Goal: Transaction & Acquisition: Purchase product/service

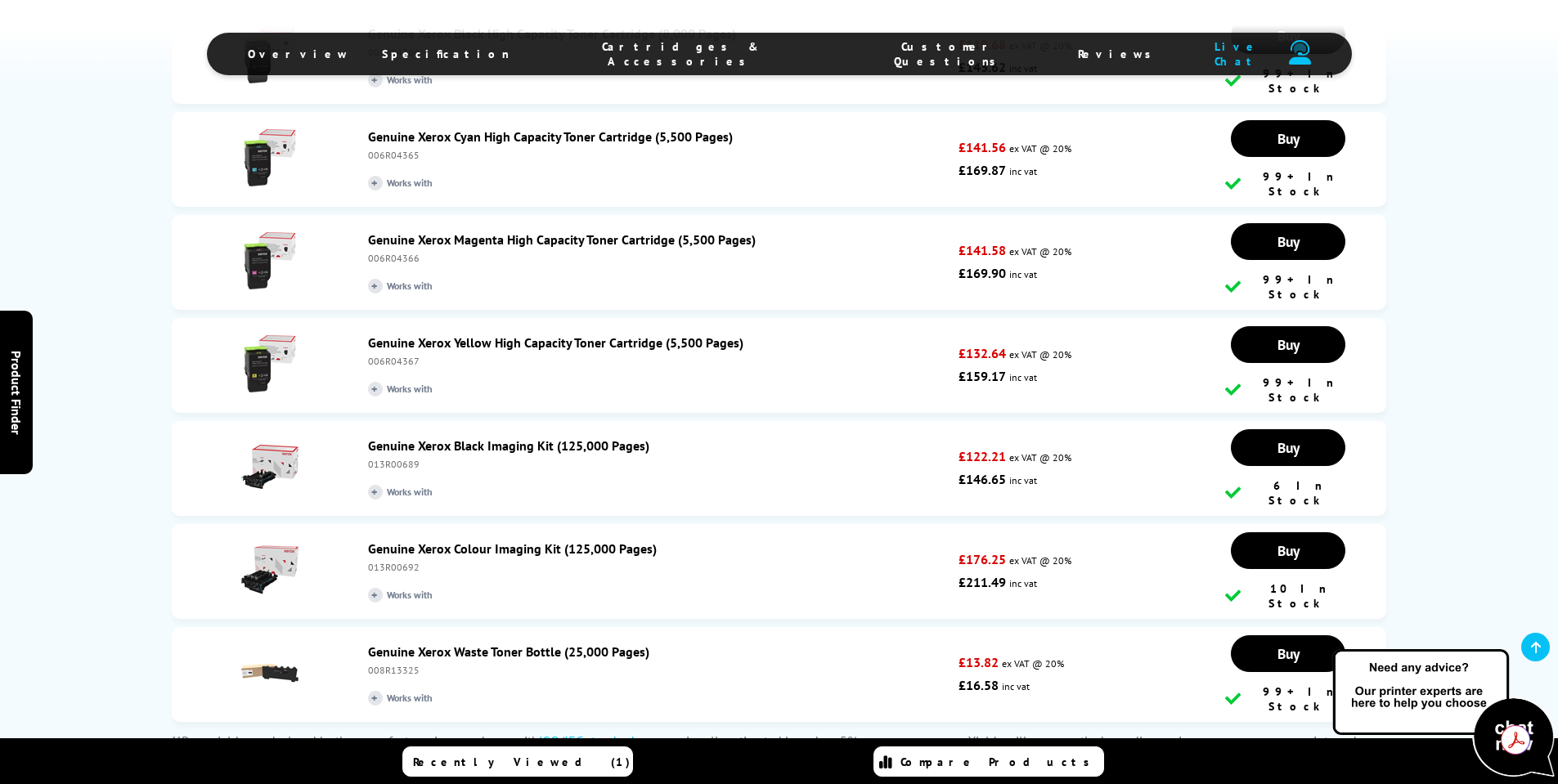
scroll to position [2616, 0]
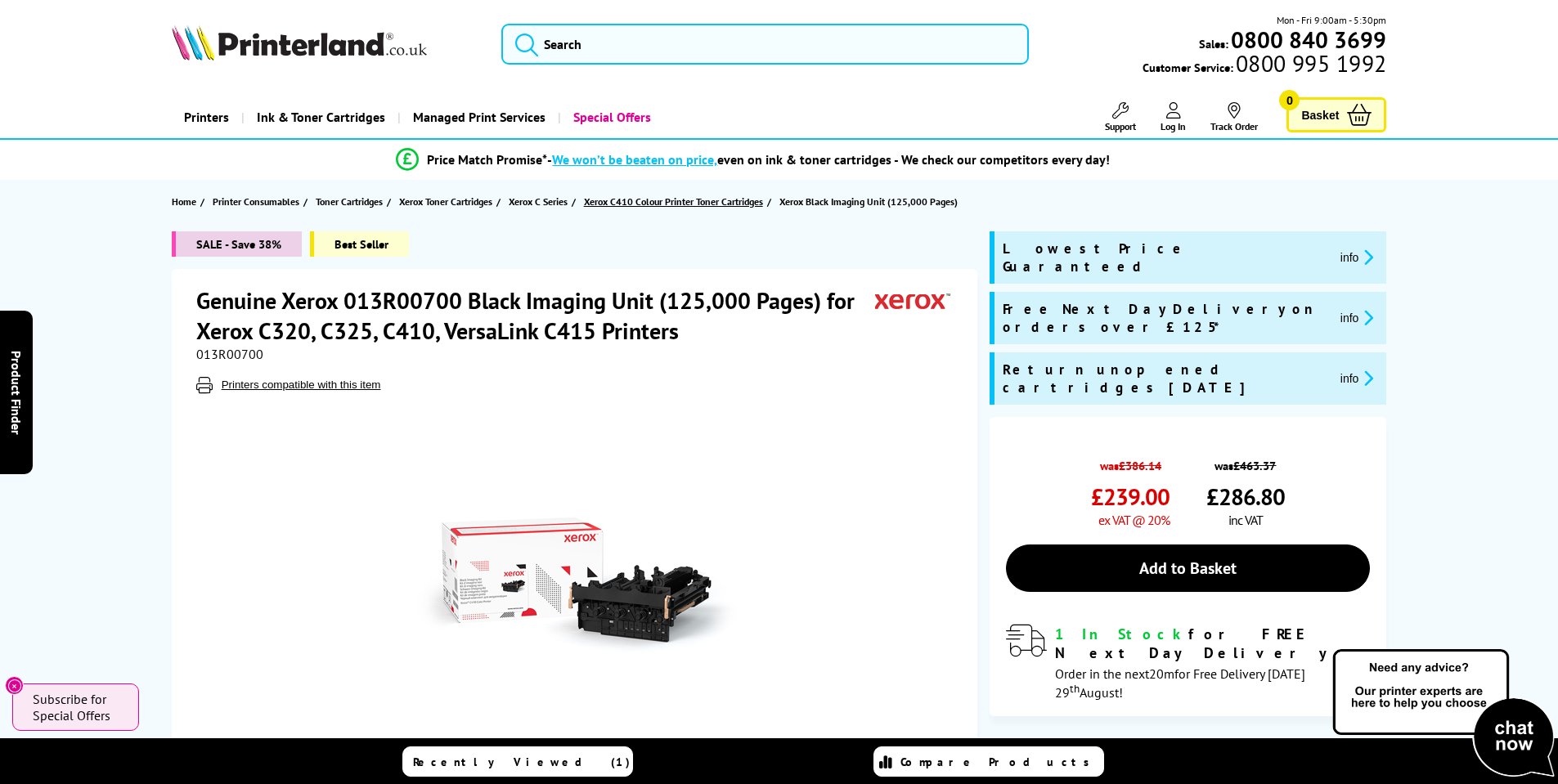
click at [747, 201] on span "Xerox C410 Colour Printer Toner Cartridges" at bounding box center [673, 201] width 179 height 17
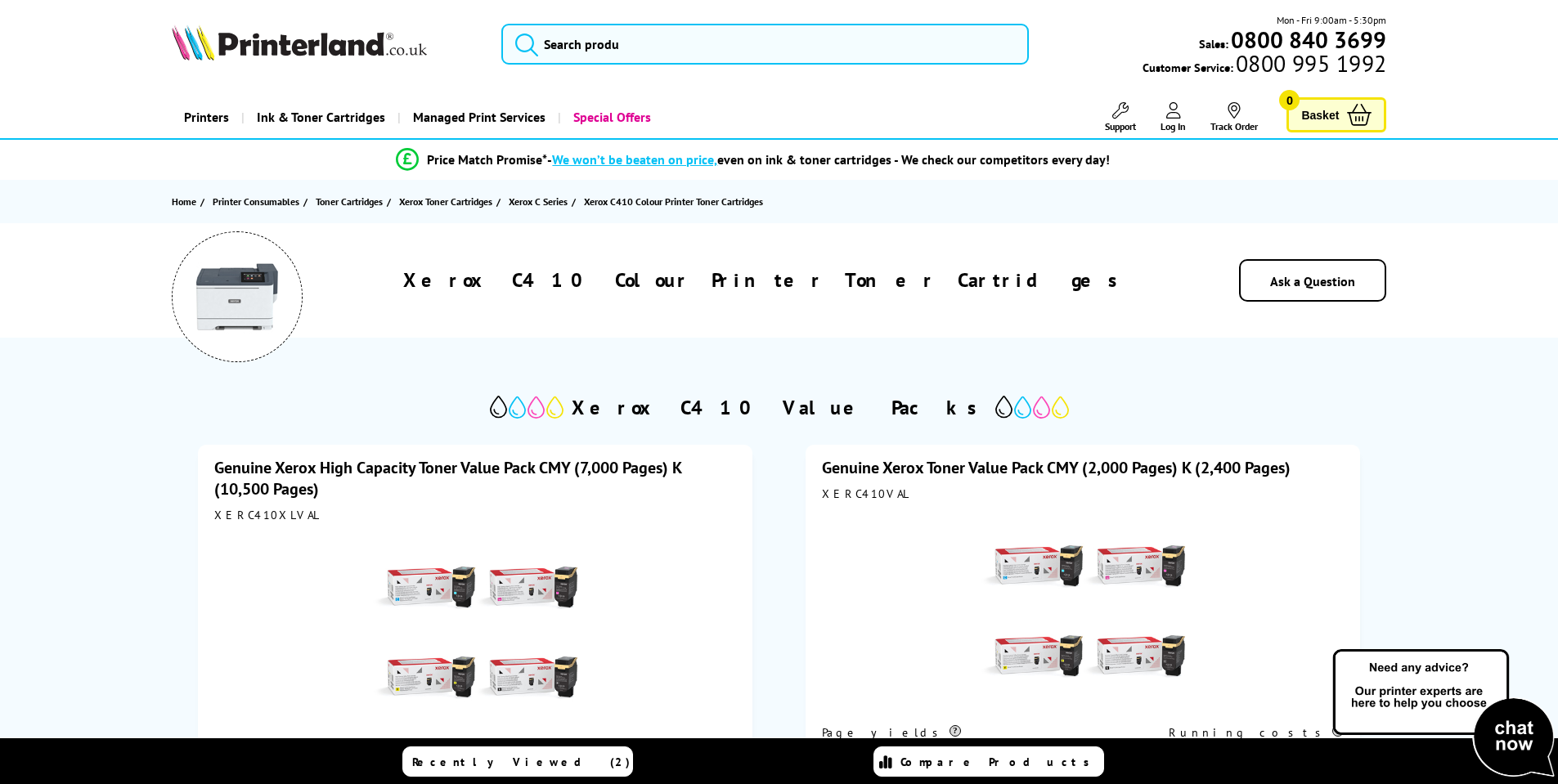
scroll to position [82, 0]
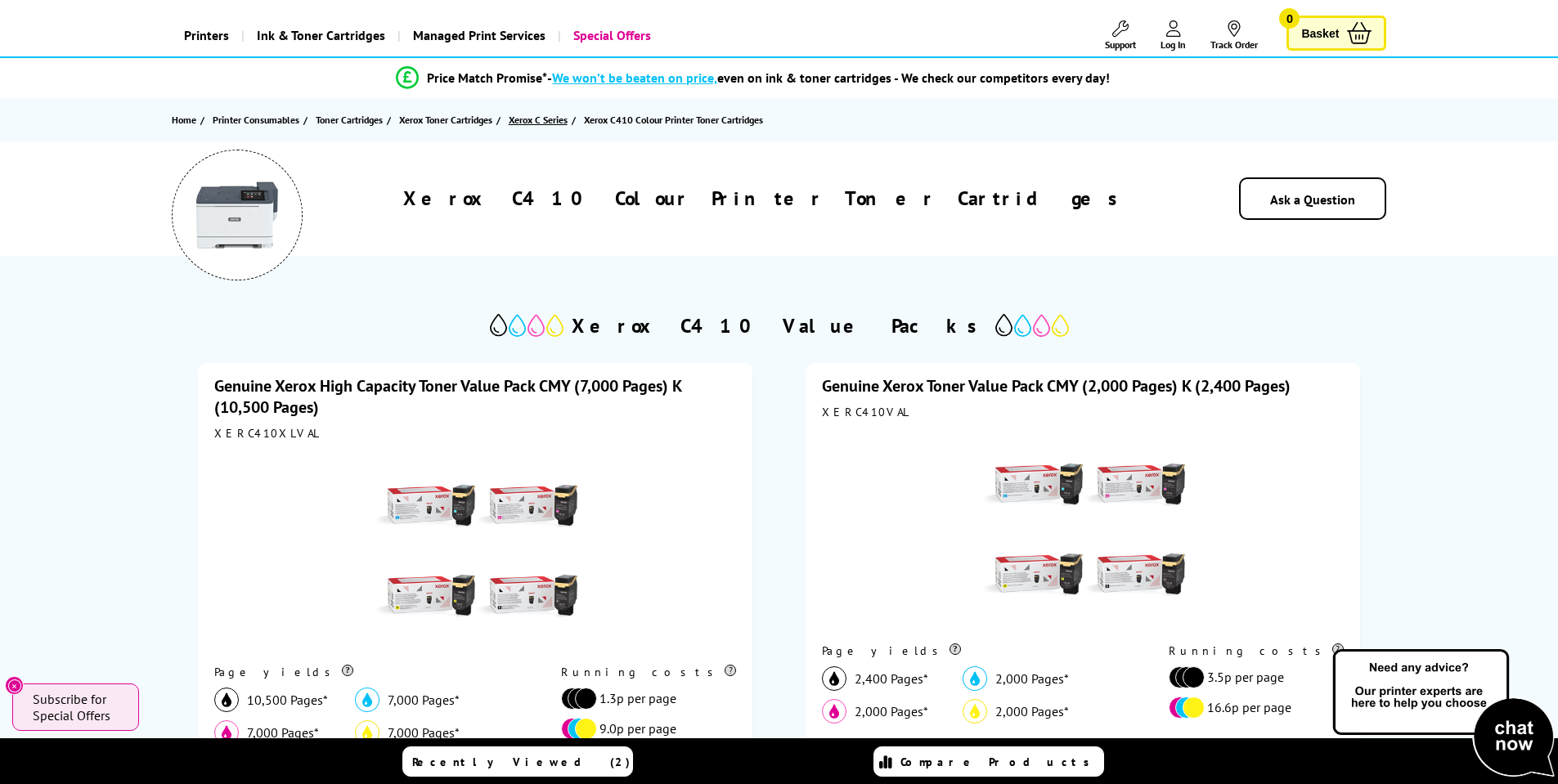
click at [560, 122] on span "Xerox C Series" at bounding box center [538, 119] width 59 height 17
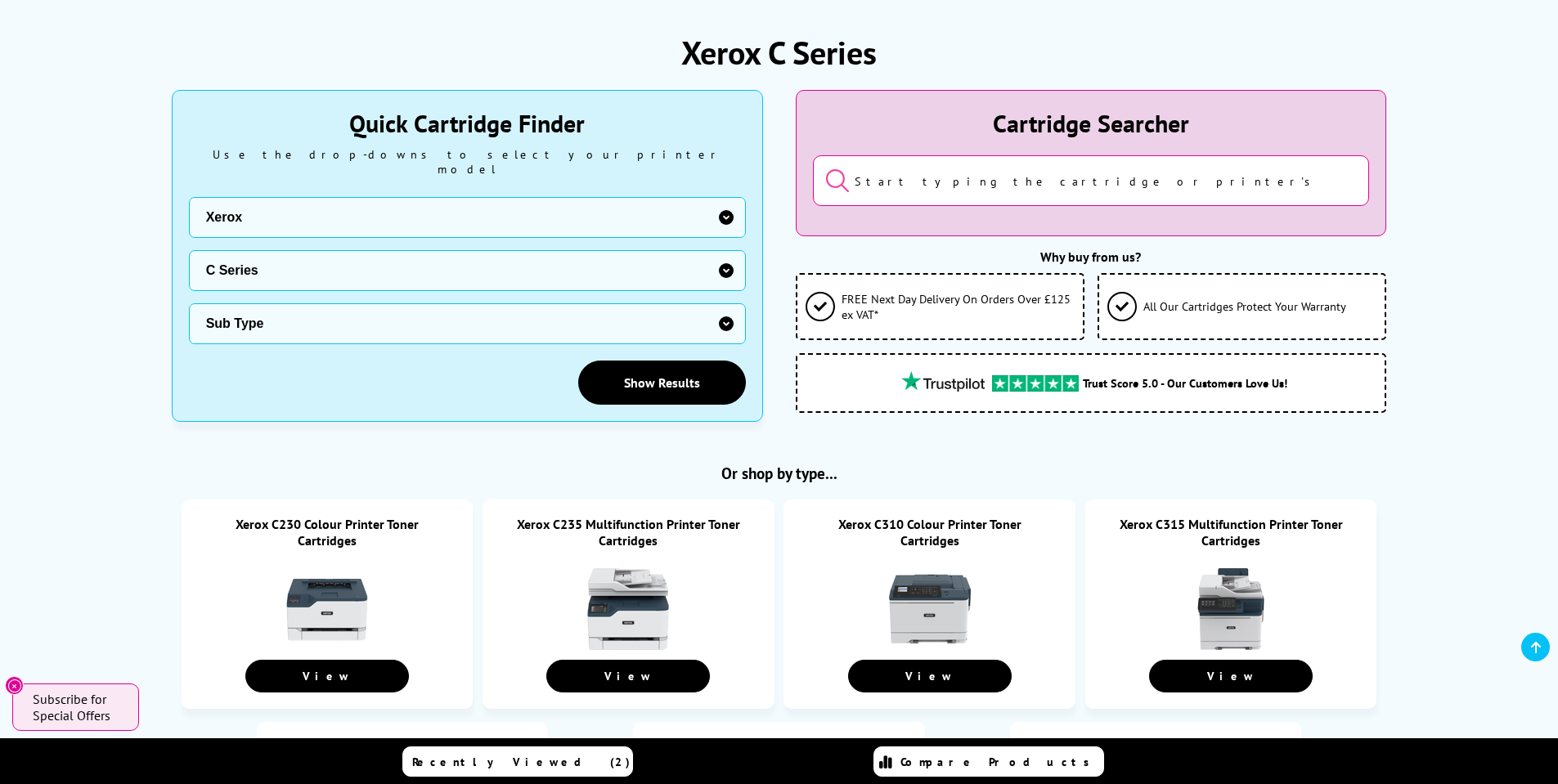
scroll to position [245, 0]
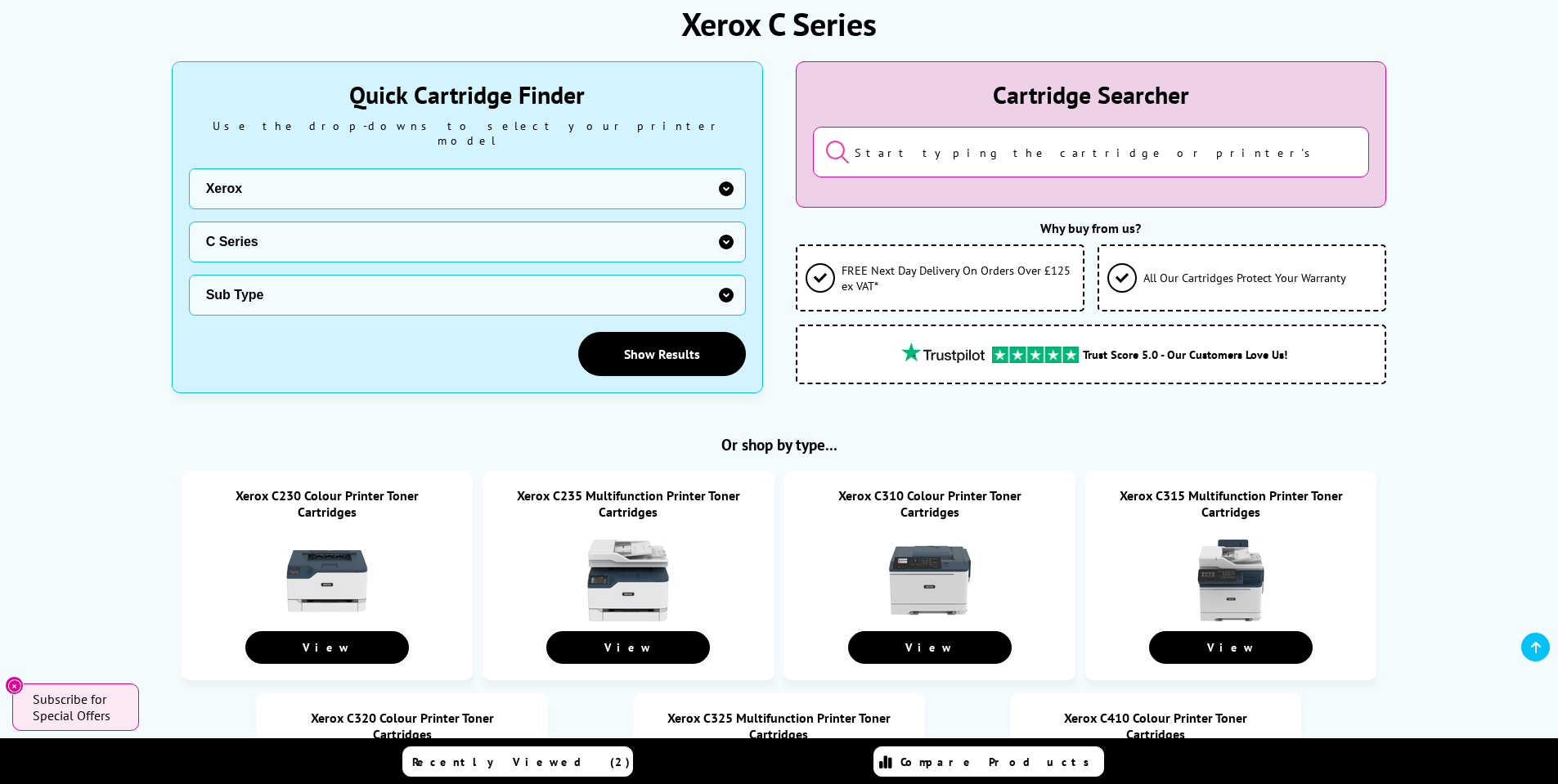
click at [382, 296] on select "Sub Type Sub Type Xerox C230 Xerox C235 Xerox C310 Xerox C315 Xerox C320 Xerox …" at bounding box center [467, 294] width 557 height 41
select select "38359"
click at [189, 274] on select "Sub Type Sub Type Xerox C230 Xerox C235 Xerox C310 Xerox C315 Xerox C320 Xerox …" at bounding box center [467, 294] width 557 height 41
click at [645, 333] on link "Show Results" at bounding box center [663, 354] width 168 height 44
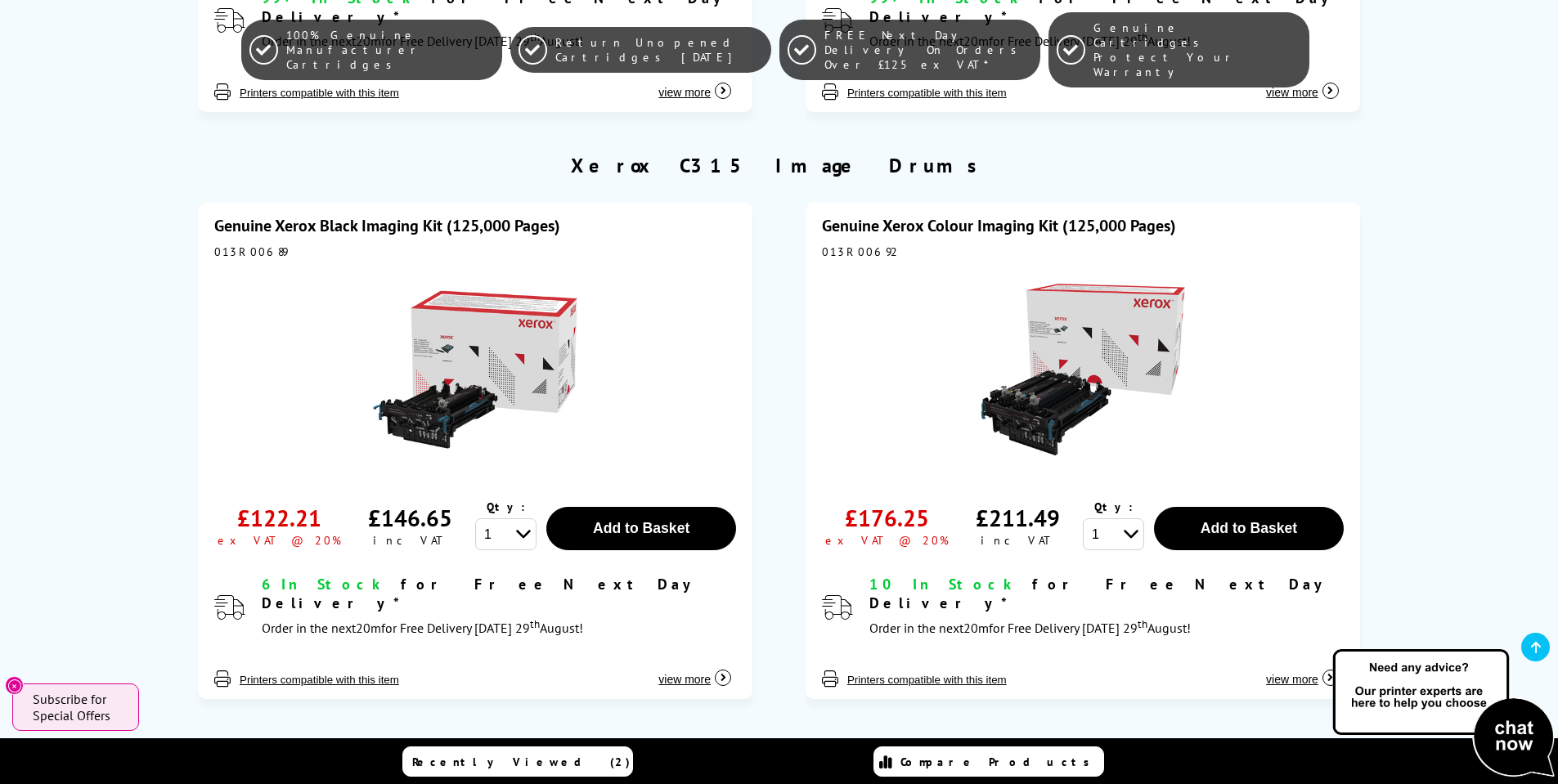
scroll to position [3515, 0]
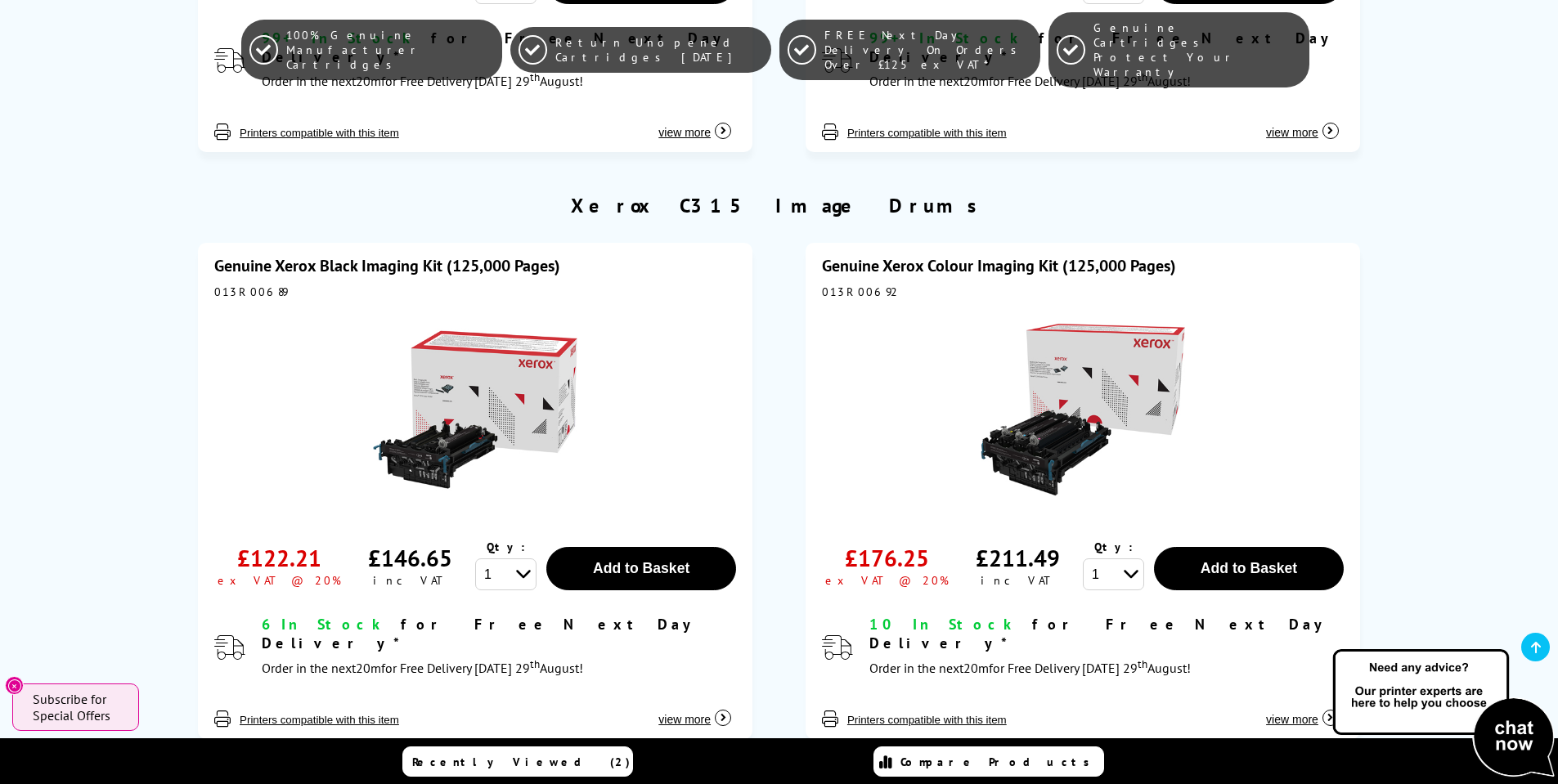
click at [1050, 329] on img at bounding box center [1082, 410] width 205 height 205
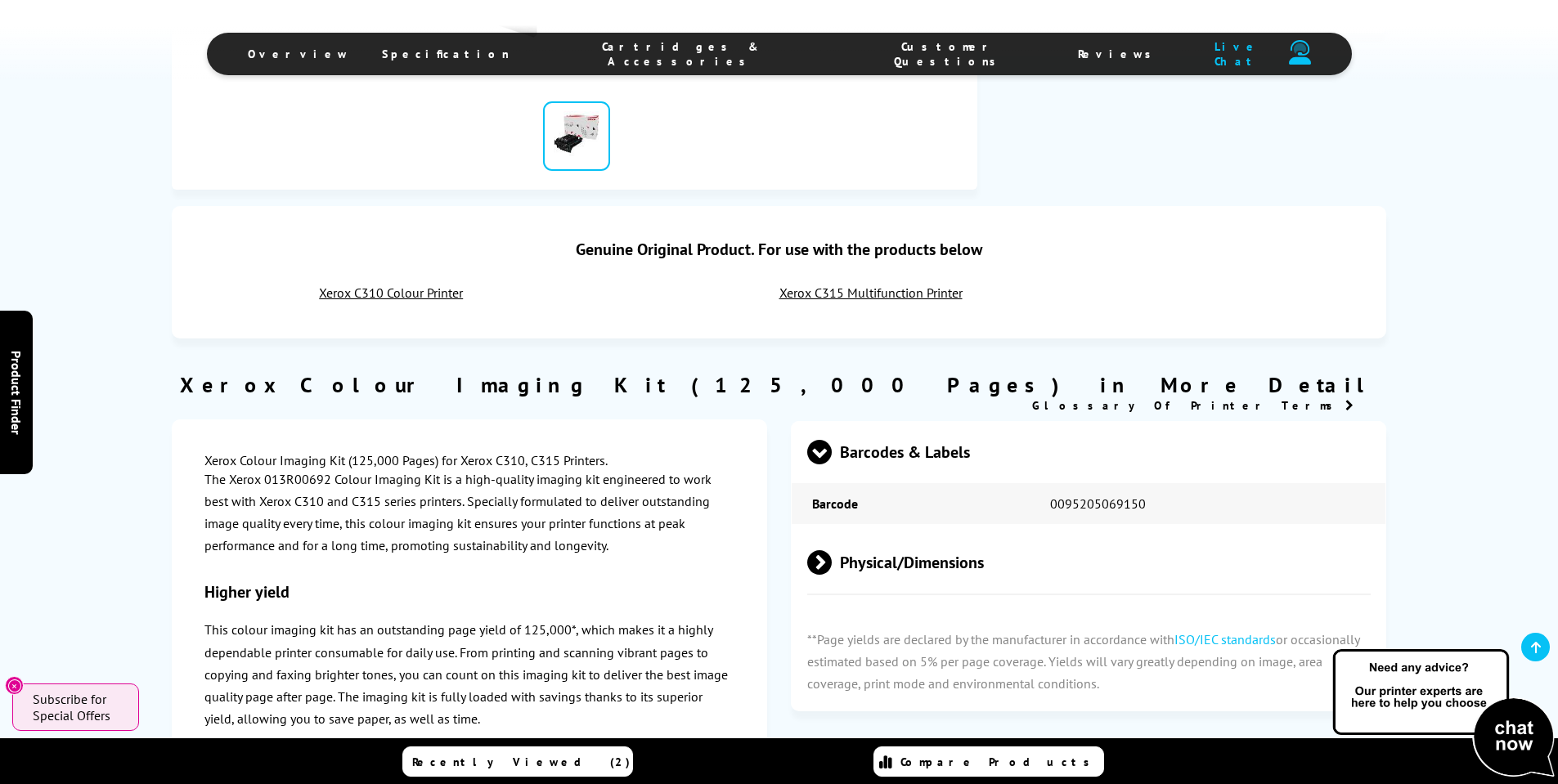
scroll to position [736, 0]
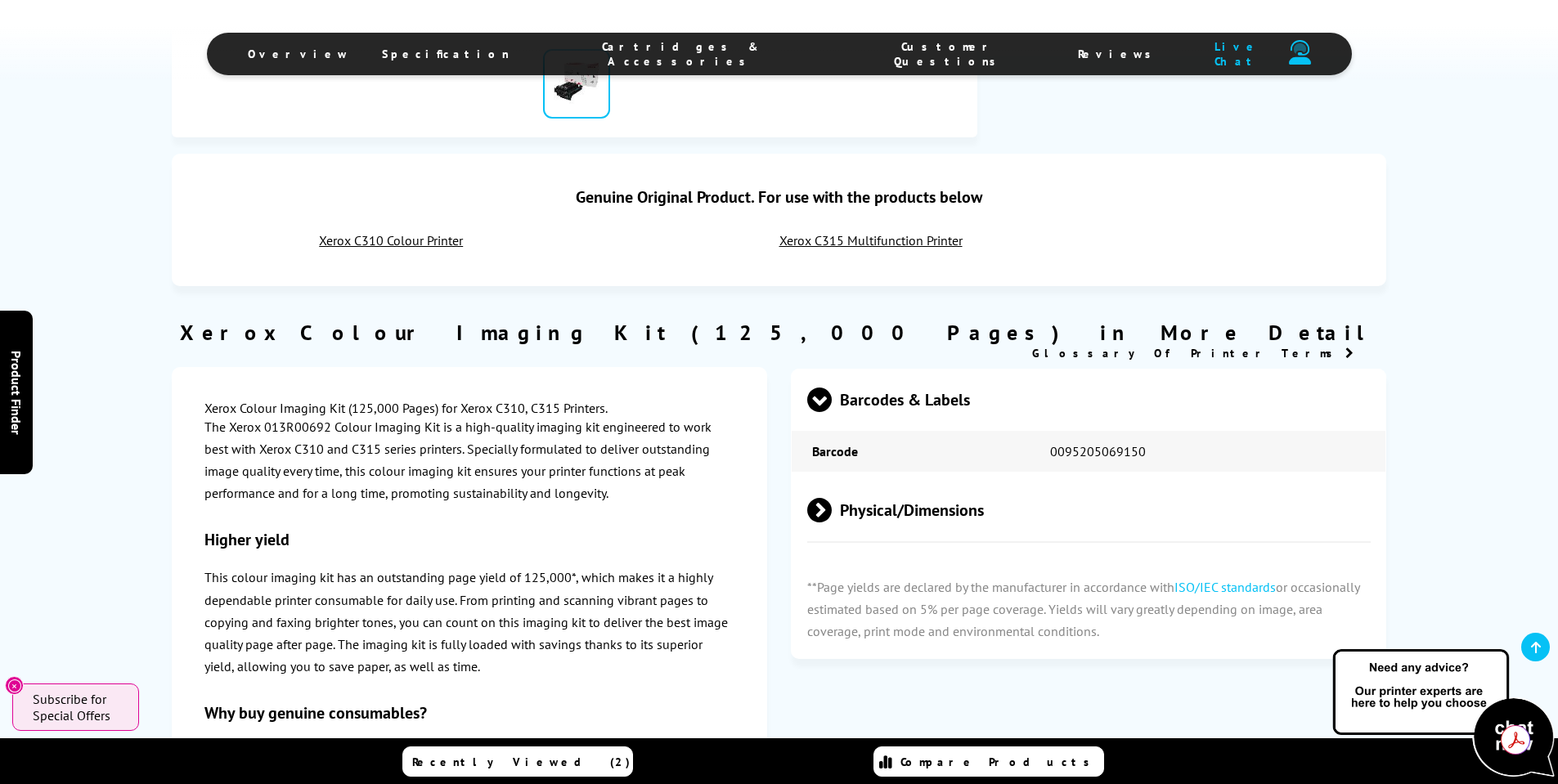
click at [924, 405] on span "Barcodes & Labels" at bounding box center [1089, 401] width 564 height 61
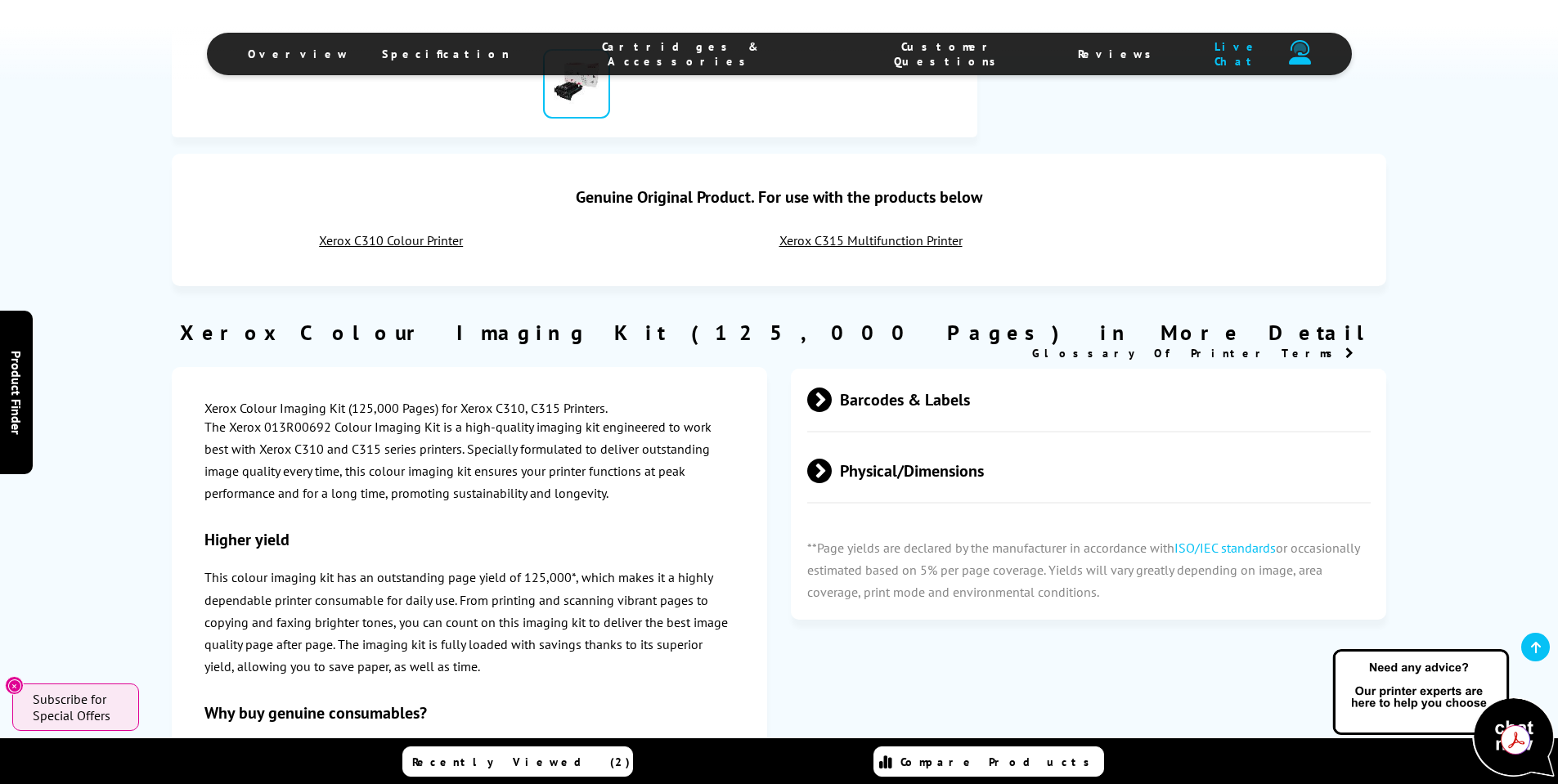
click at [912, 405] on span "Barcodes & Labels" at bounding box center [1089, 401] width 564 height 61
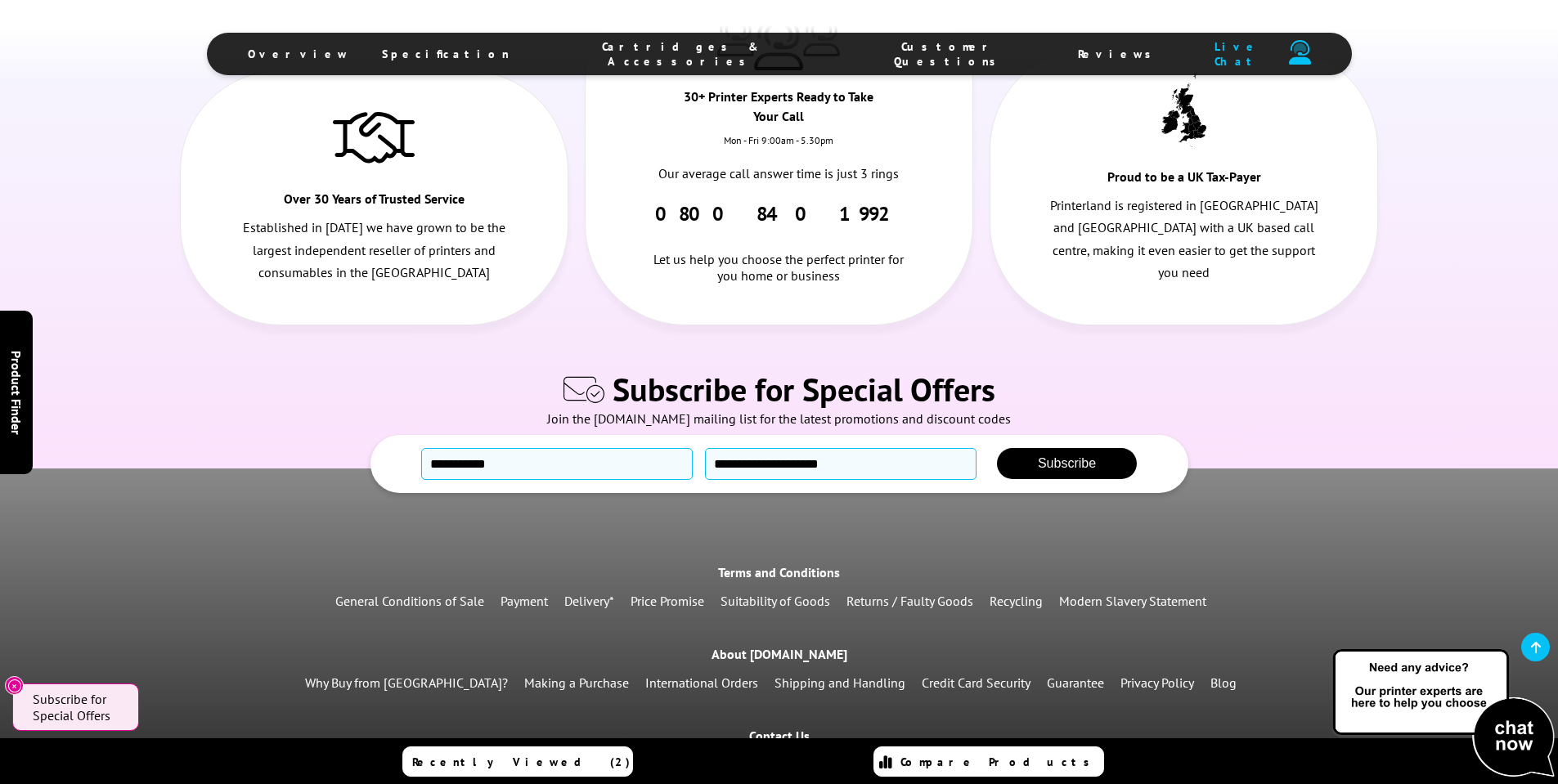
scroll to position [3724, 0]
